Goal: Subscribe to service/newsletter

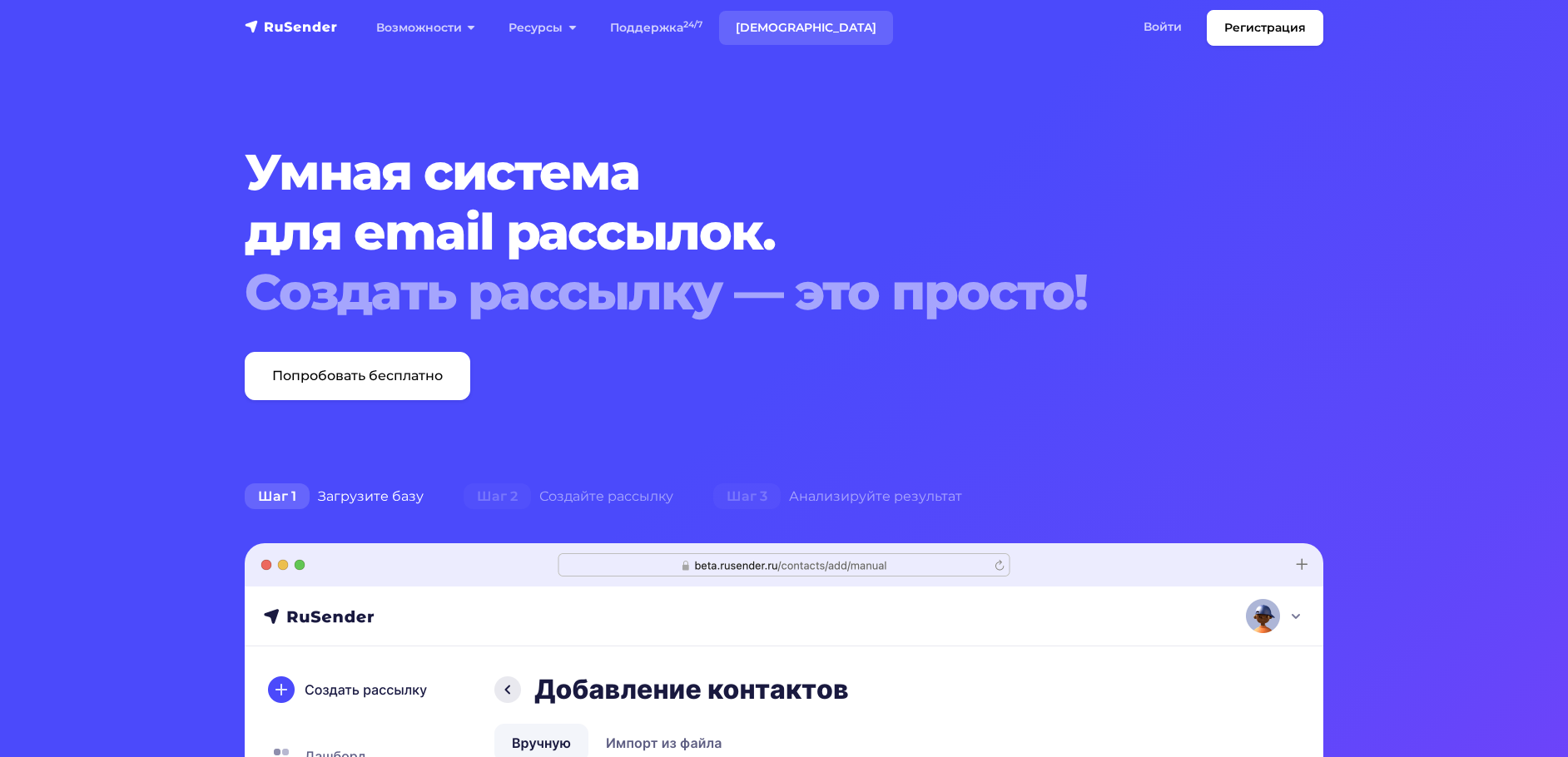
click at [750, 24] on link "[DEMOGRAPHIC_DATA]" at bounding box center [806, 28] width 174 height 34
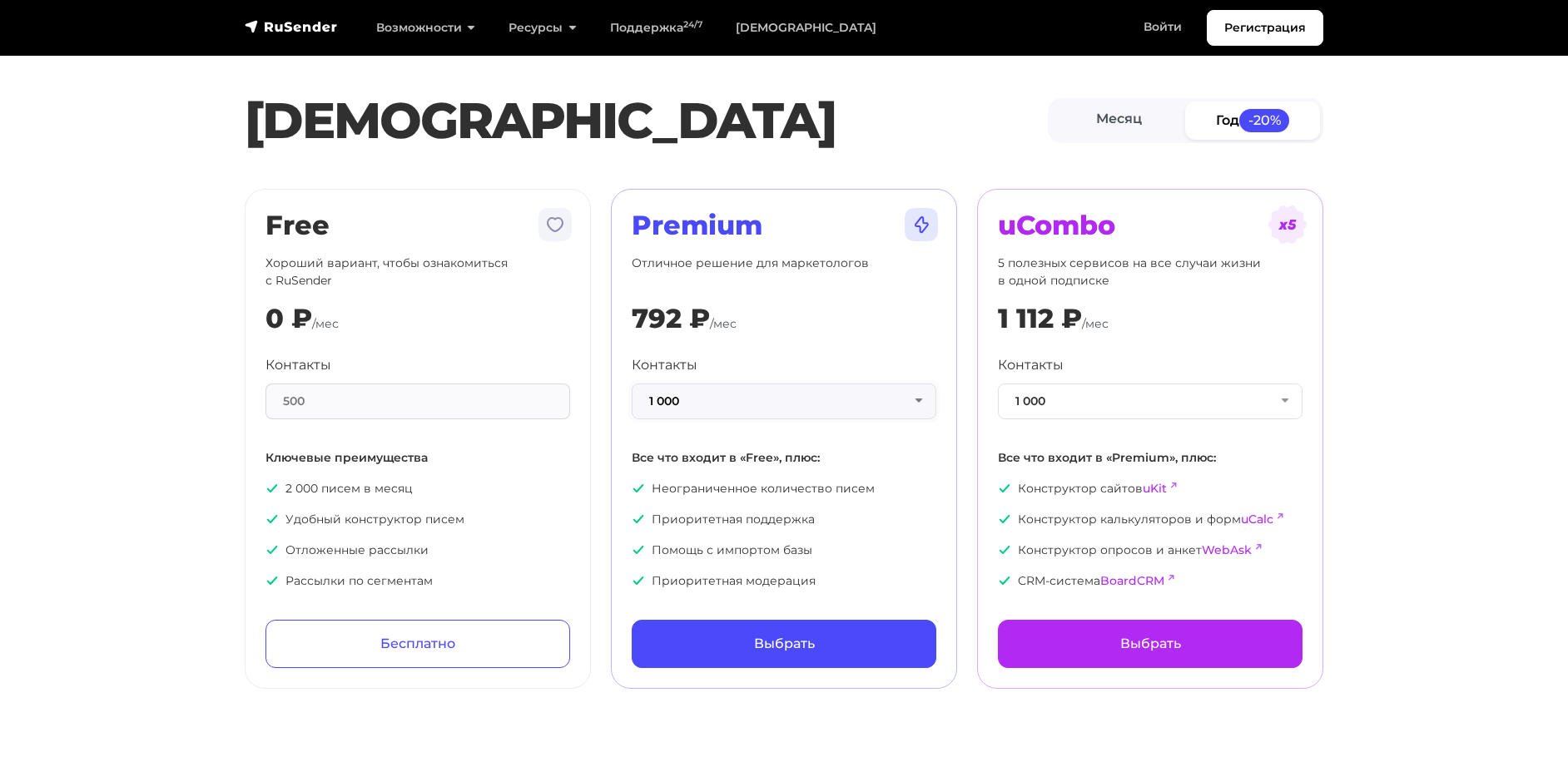
click at [919, 402] on button "1 000" at bounding box center [784, 401] width 305 height 35
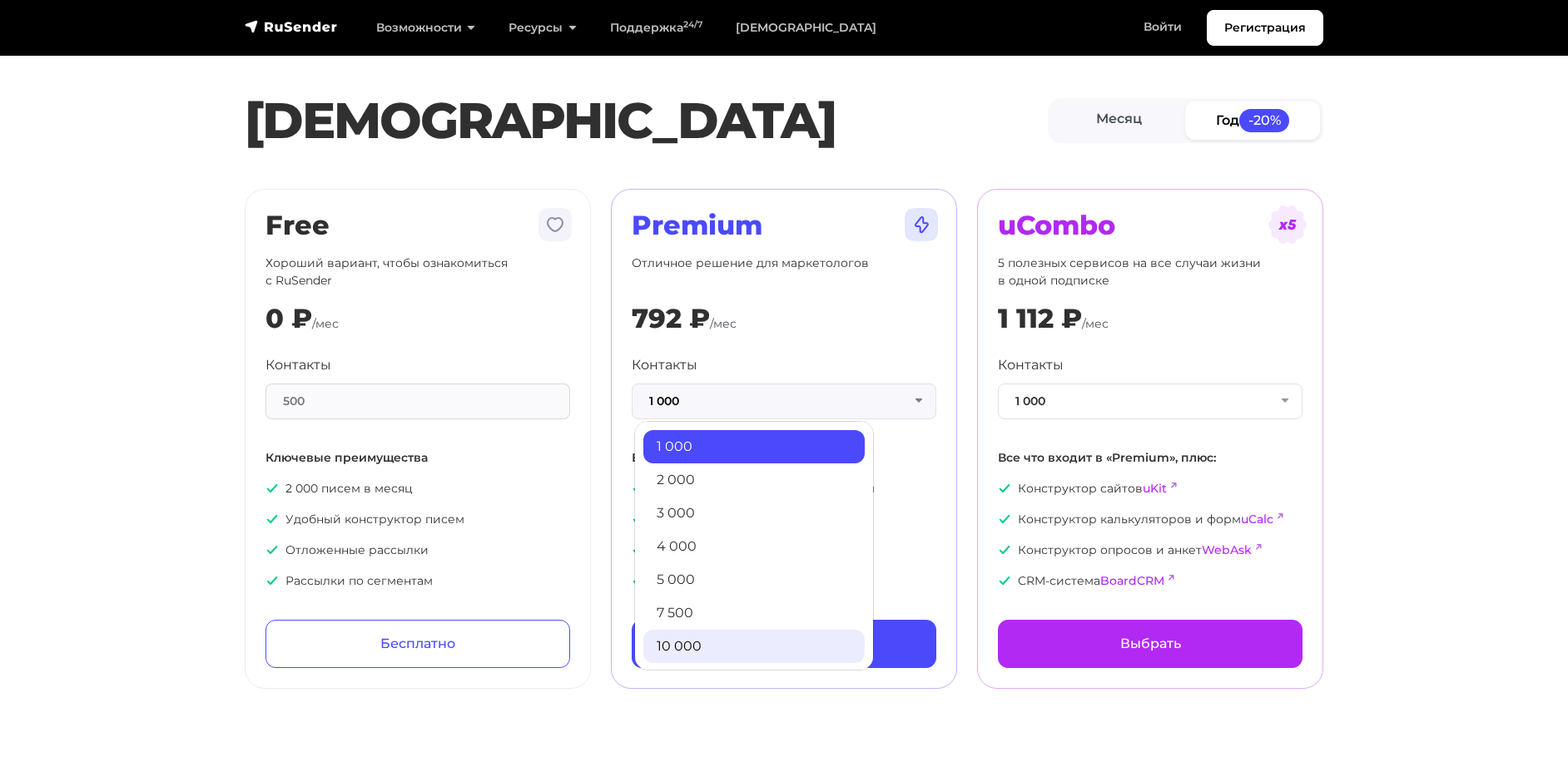
click at [749, 630] on link "10 000" at bounding box center [754, 646] width 221 height 33
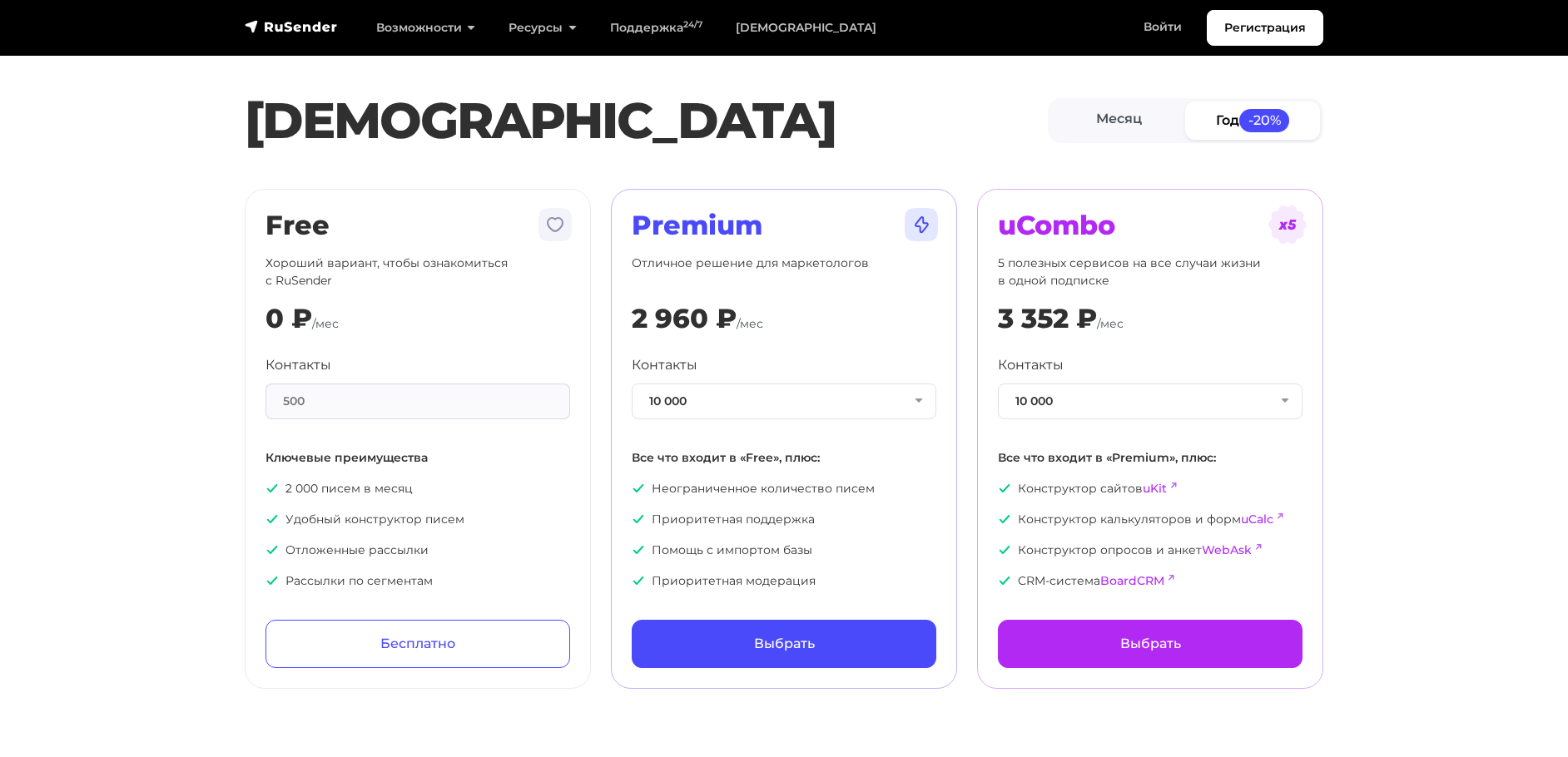
click at [155, 222] on section "Тарифы Месяц Год -20% Free Хороший вариант, чтобы ознакомиться с RuSender 0 ₽ /…" at bounding box center [784, 354] width 1568 height 669
click at [1251, 24] on link "Регистрация" at bounding box center [1265, 28] width 116 height 35
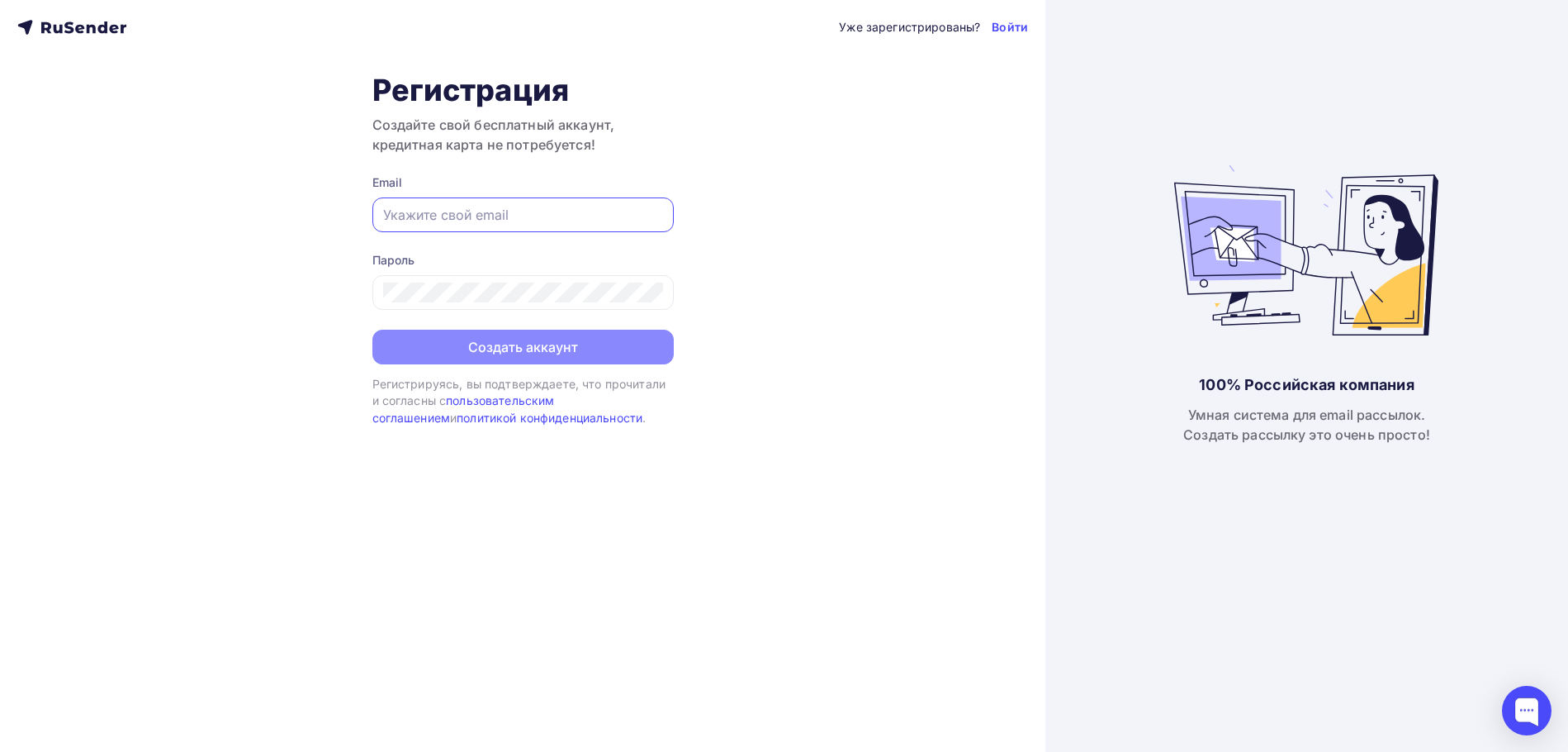
click at [530, 207] on input "text" at bounding box center [523, 215] width 280 height 20
type input "[EMAIL_ADDRESS][DOMAIN_NAME]"
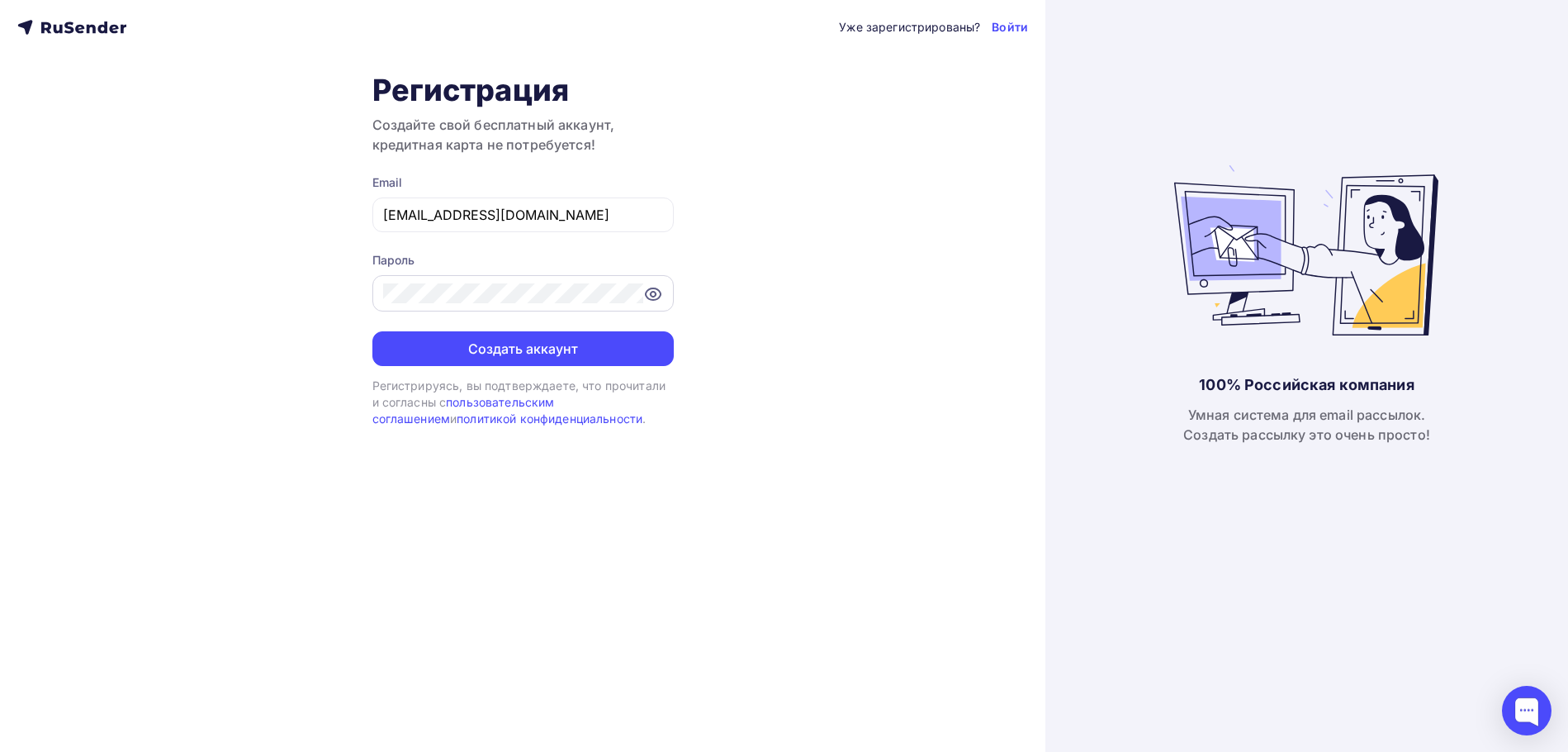
click at [647, 288] on icon at bounding box center [653, 294] width 20 height 20
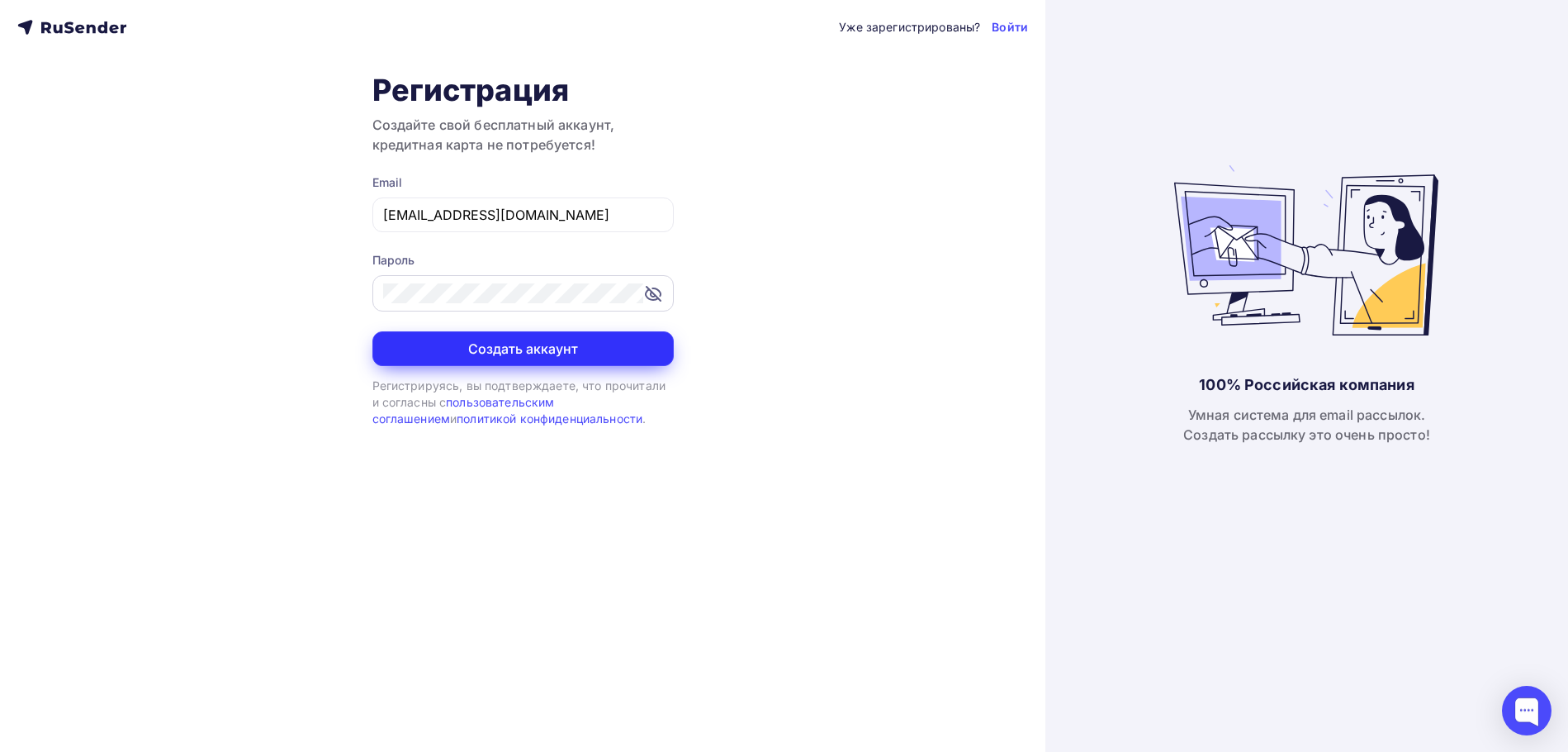
click at [543, 344] on button "Создать аккаунт" at bounding box center [523, 349] width 302 height 35
